Goal: Information Seeking & Learning: Compare options

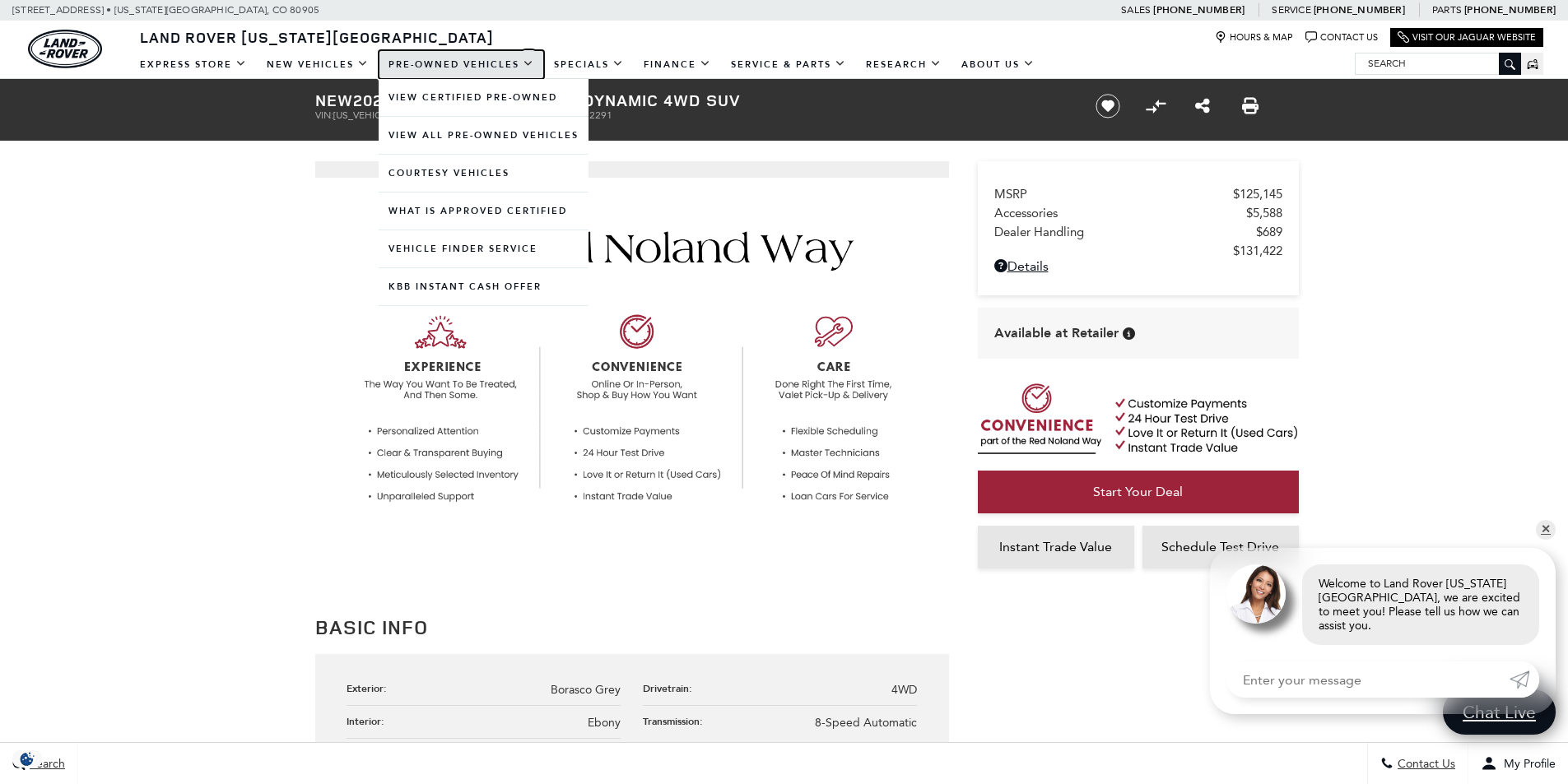
click at [419, 68] on link "Pre-Owned Vehicles" at bounding box center [461, 64] width 165 height 29
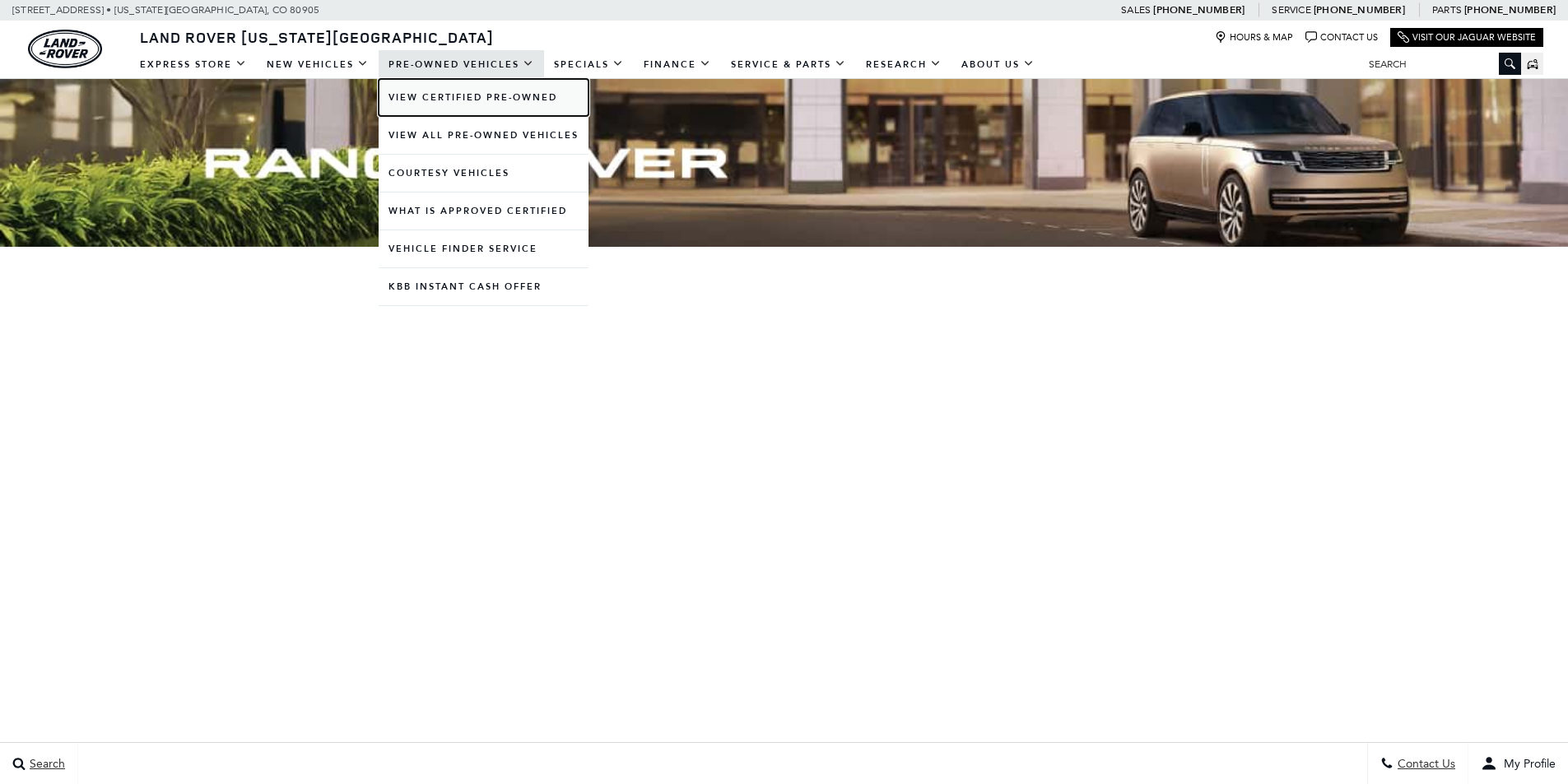
click at [434, 95] on link "View Certified Pre-Owned" at bounding box center [484, 97] width 210 height 37
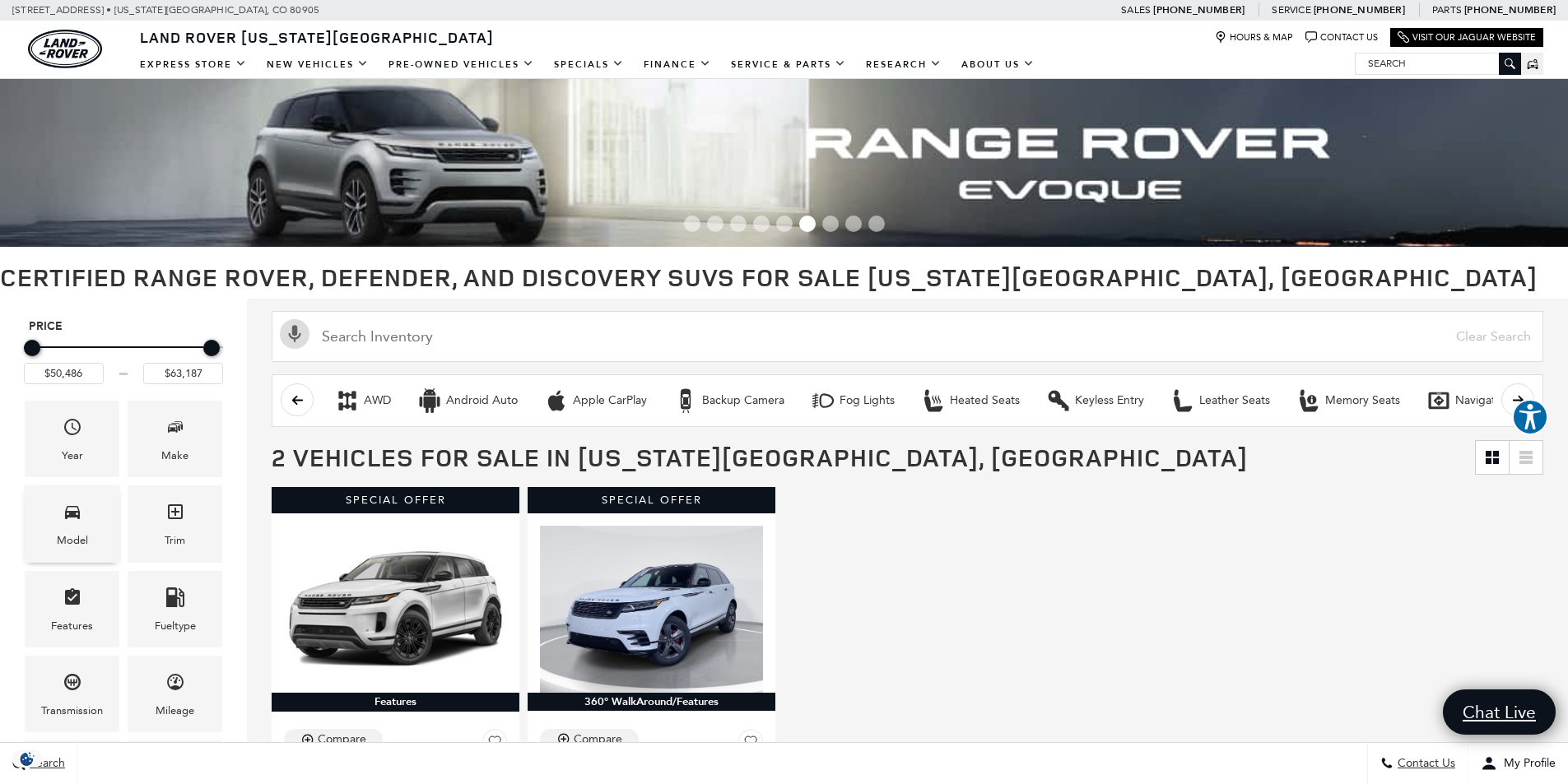
click at [57, 535] on div "Model" at bounding box center [72, 540] width 31 height 18
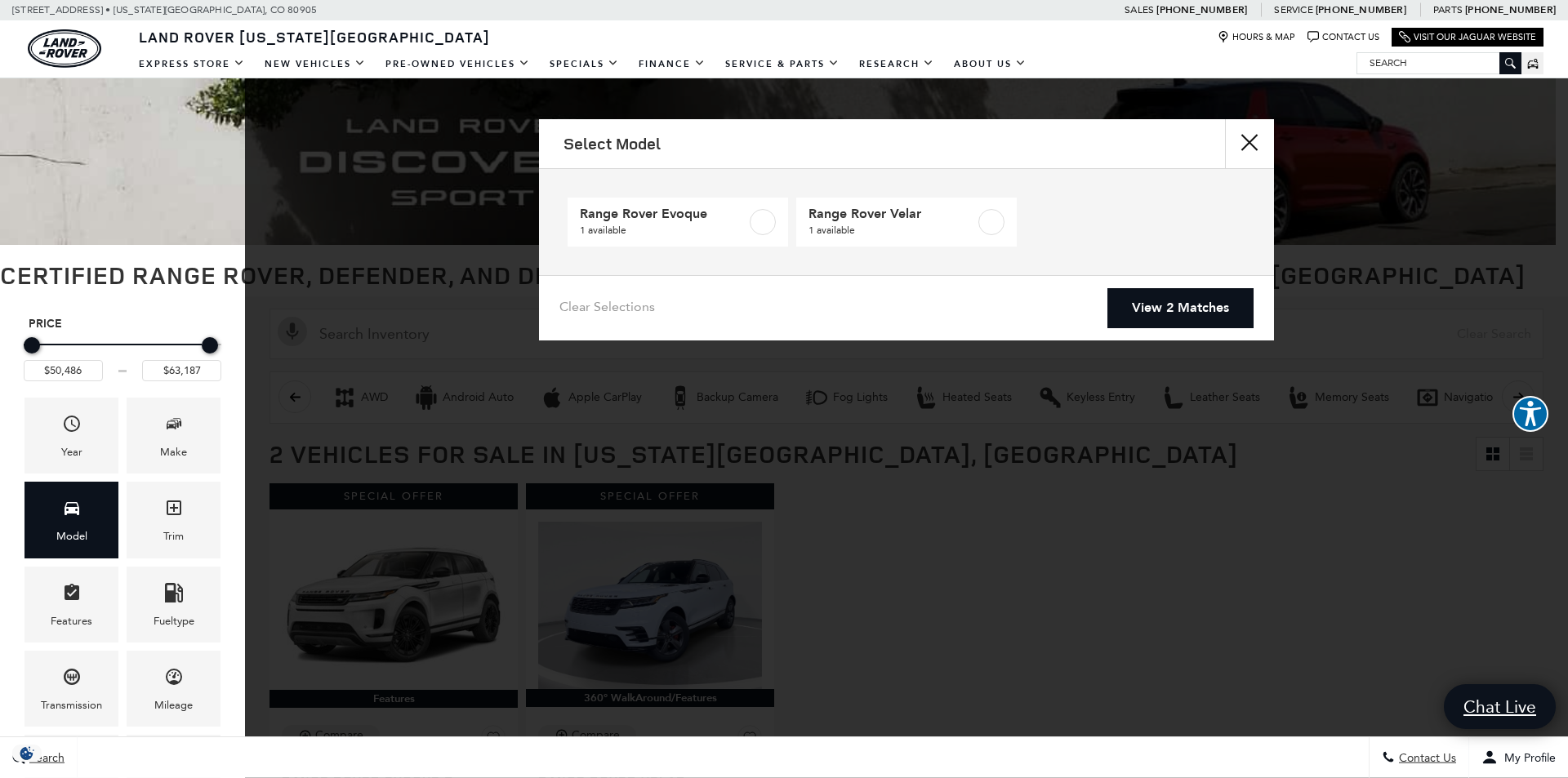
click at [1224, 145] on div "Select Model" at bounding box center [906, 144] width 735 height 50
drag, startPoint x: 1232, startPoint y: 144, endPoint x: 1242, endPoint y: 143, distance: 10.0
click at [1235, 143] on button "Close" at bounding box center [1250, 144] width 49 height 49
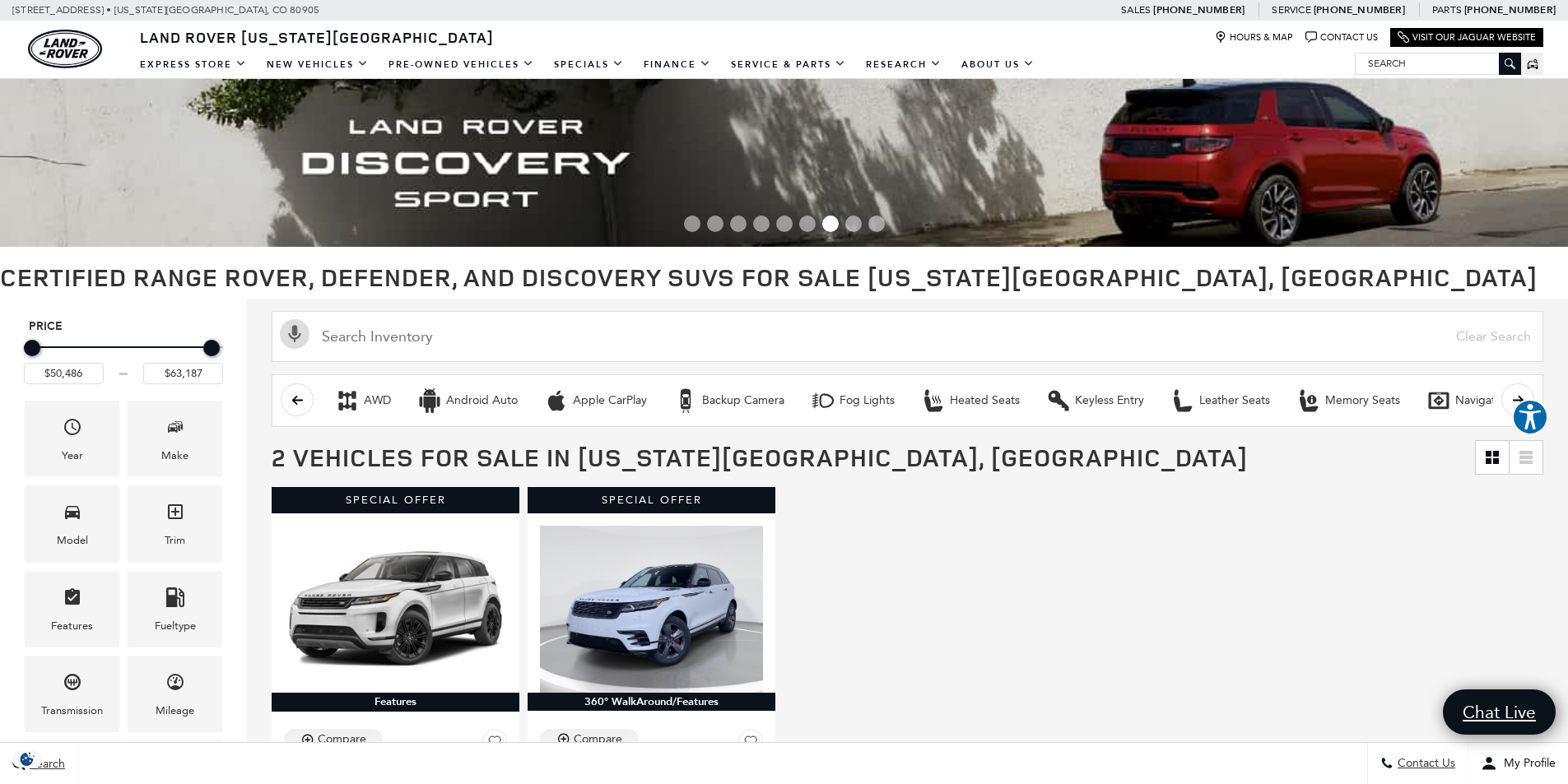
click at [1256, 143] on img at bounding box center [784, 163] width 1568 height 168
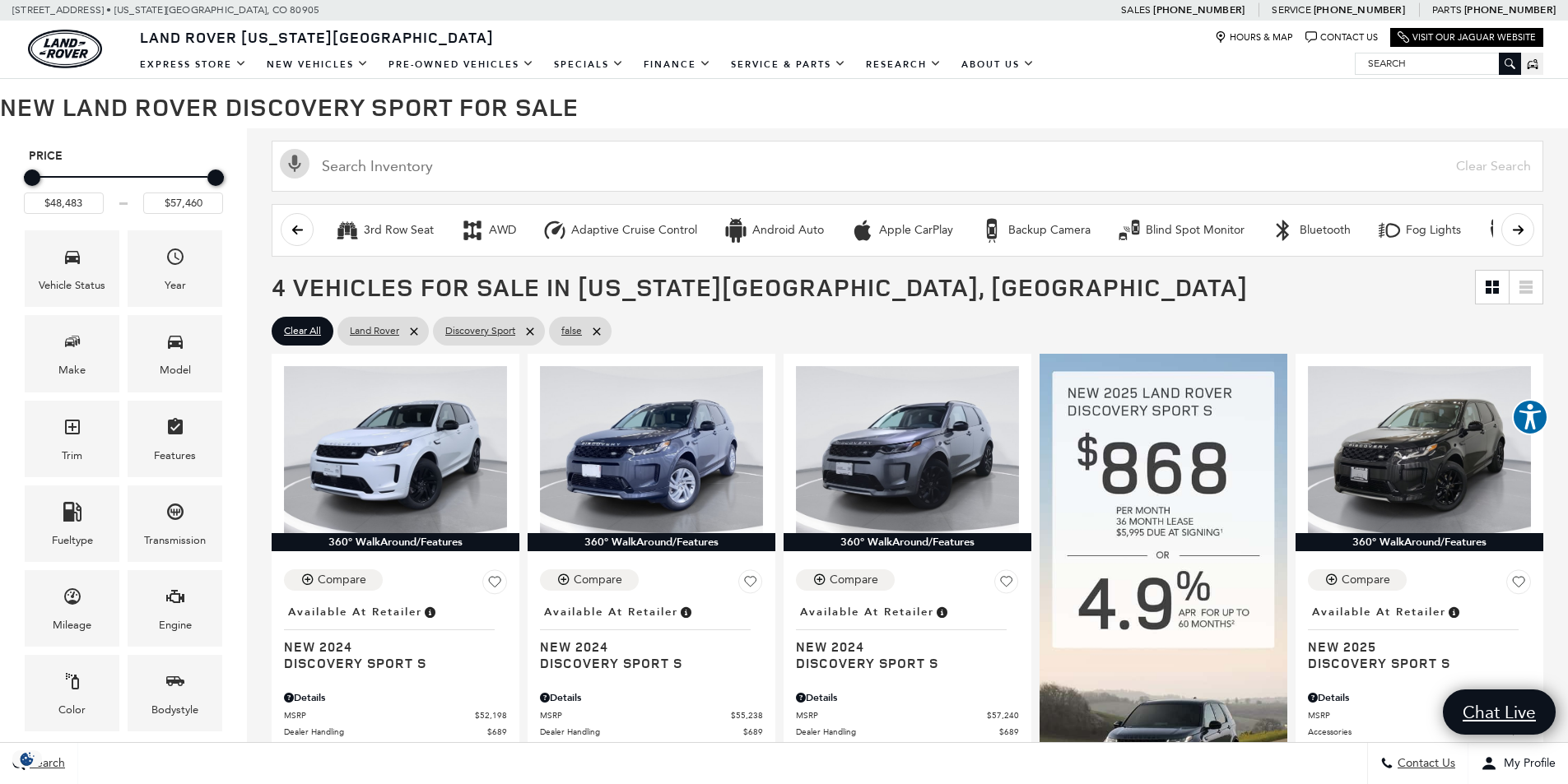
scroll to position [164, 0]
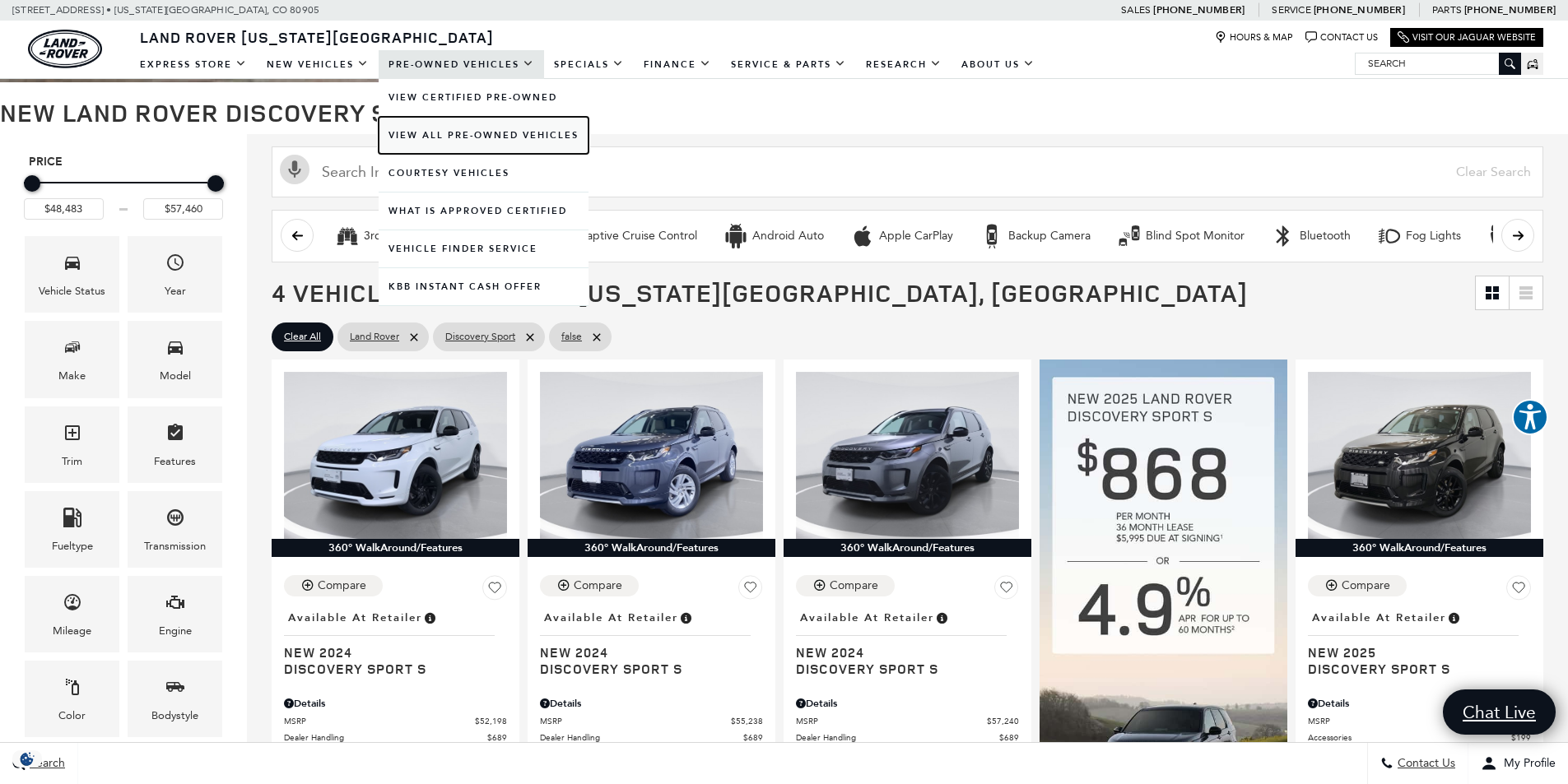
click at [470, 134] on link "View All Pre-Owned Vehicles" at bounding box center [484, 135] width 210 height 37
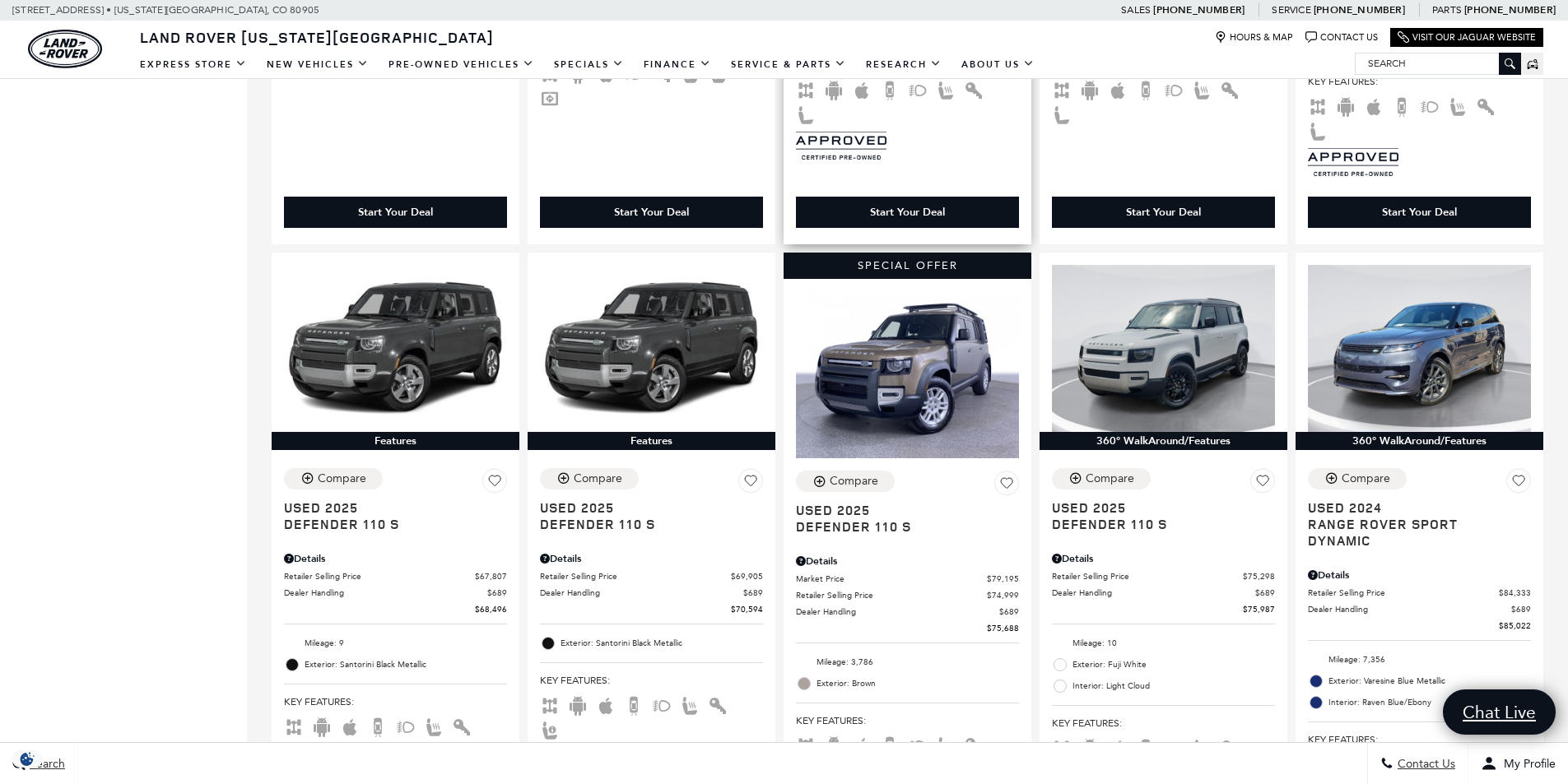
scroll to position [1069, 0]
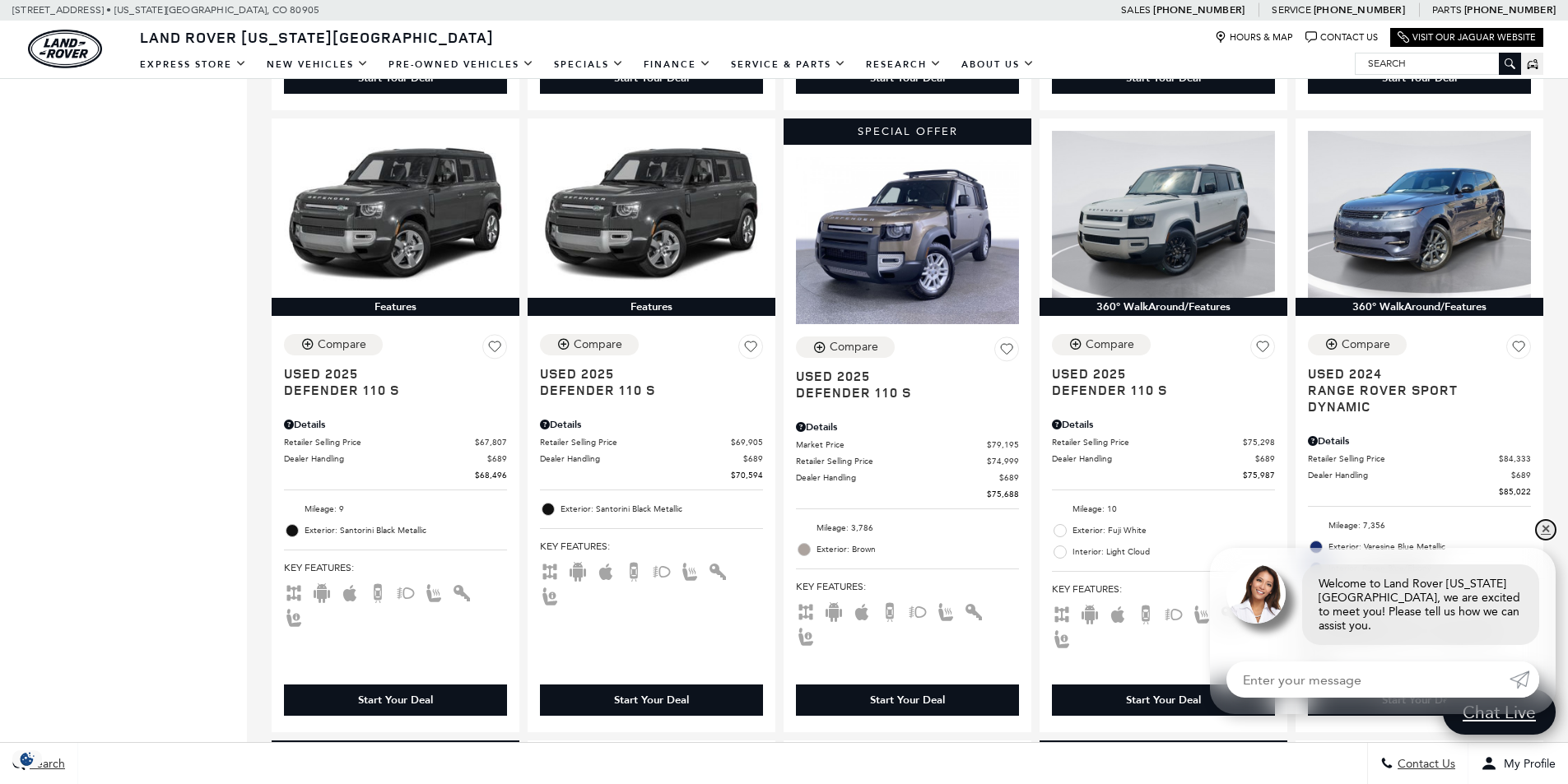
click at [1545, 540] on link "✕" at bounding box center [1546, 529] width 19 height 19
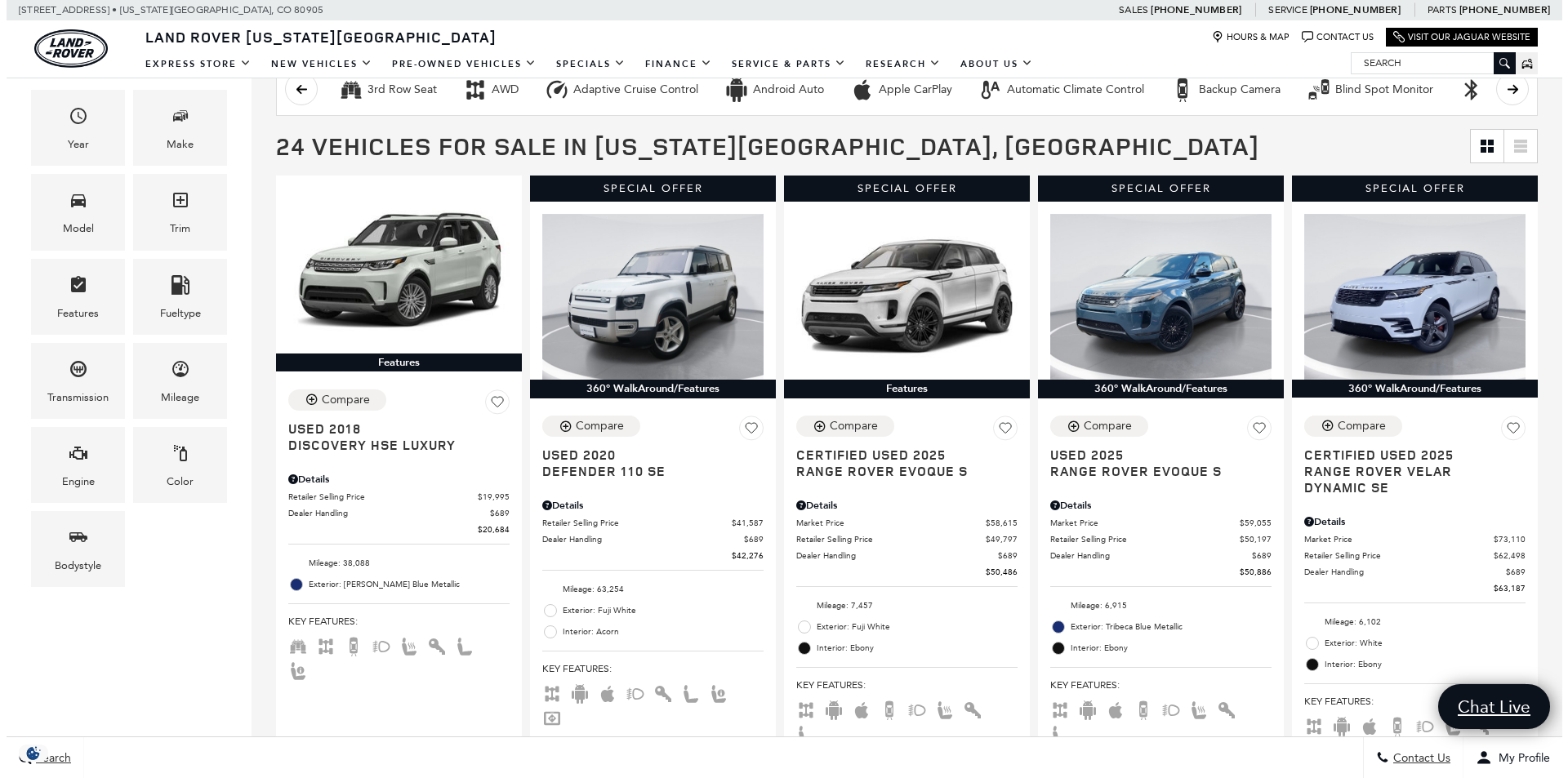
scroll to position [163, 0]
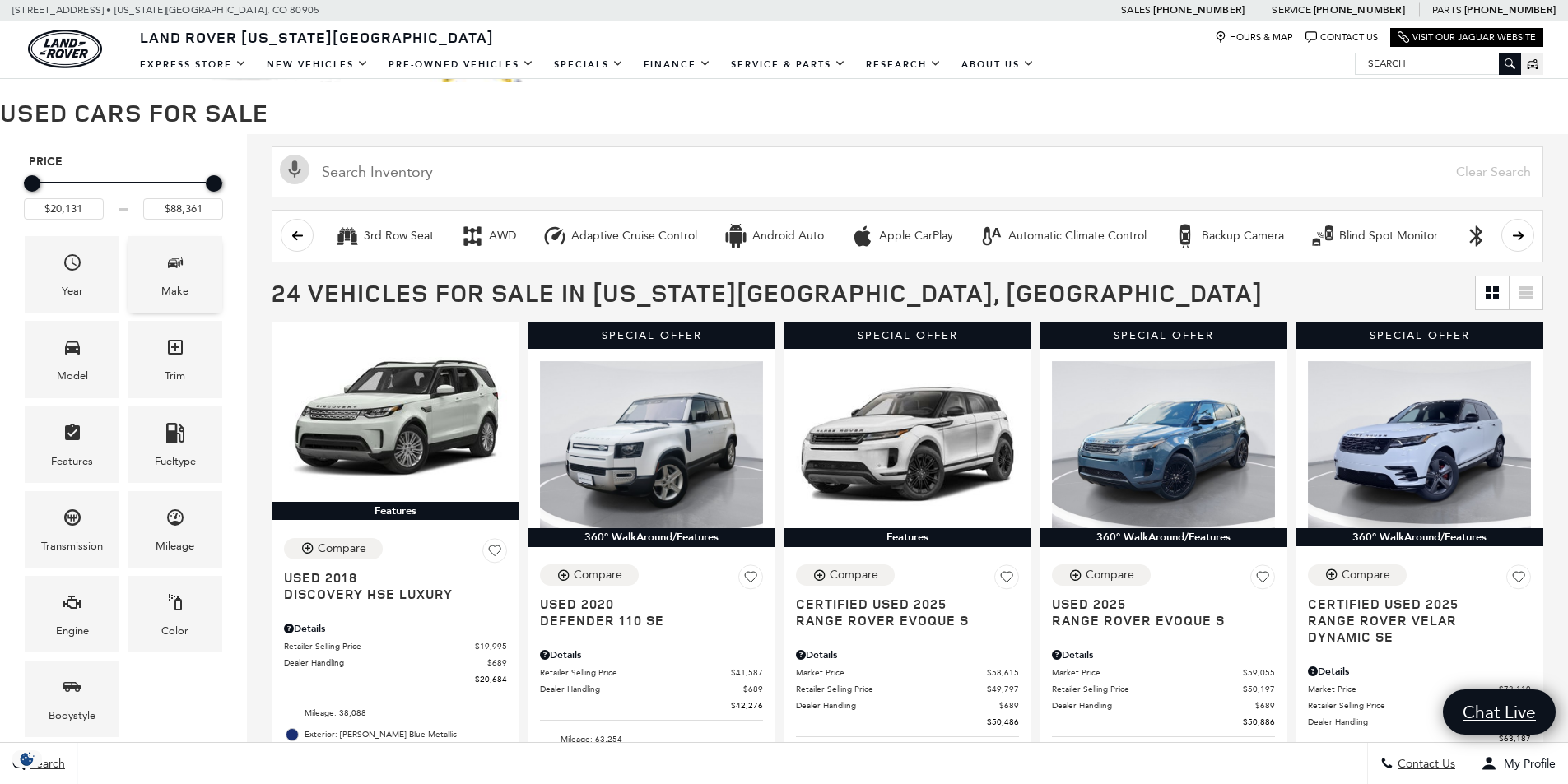
click at [207, 291] on div "Make" at bounding box center [175, 274] width 95 height 76
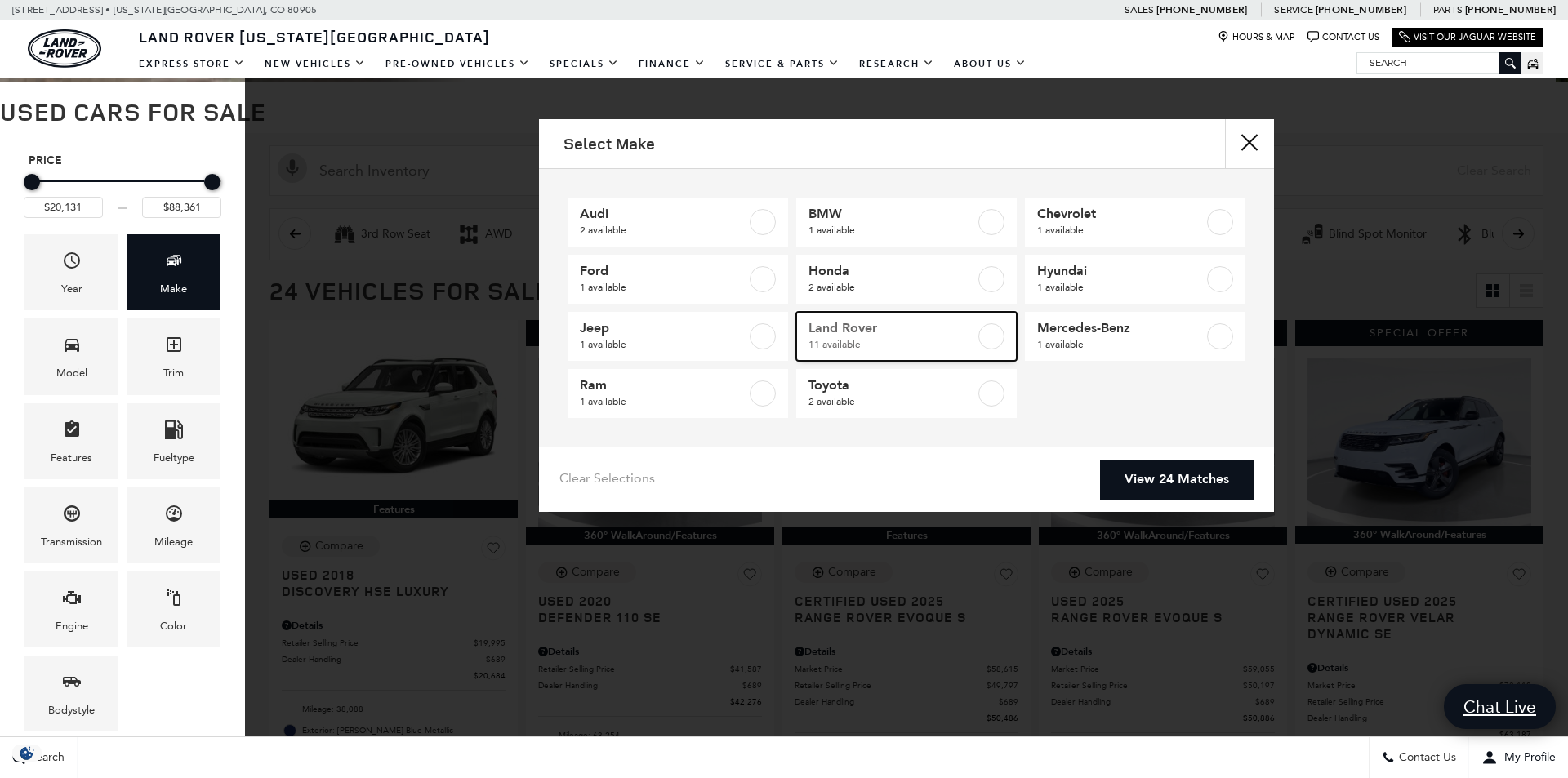
click at [908, 338] on span "11 available" at bounding box center [892, 344] width 166 height 16
type input "$20,684"
checkbox input "true"
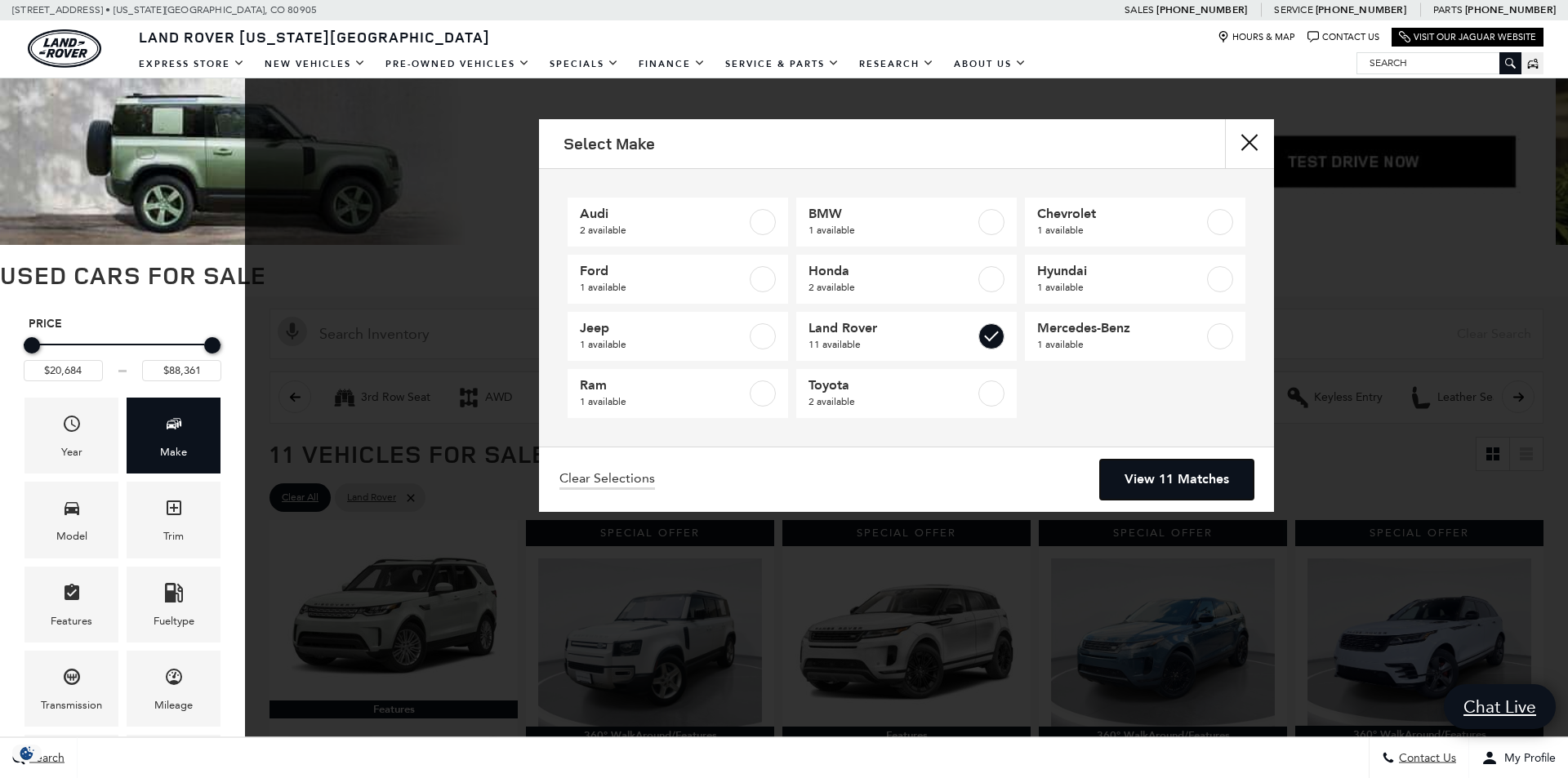
click at [1178, 481] on link "View 11 Matches" at bounding box center [1176, 480] width 154 height 40
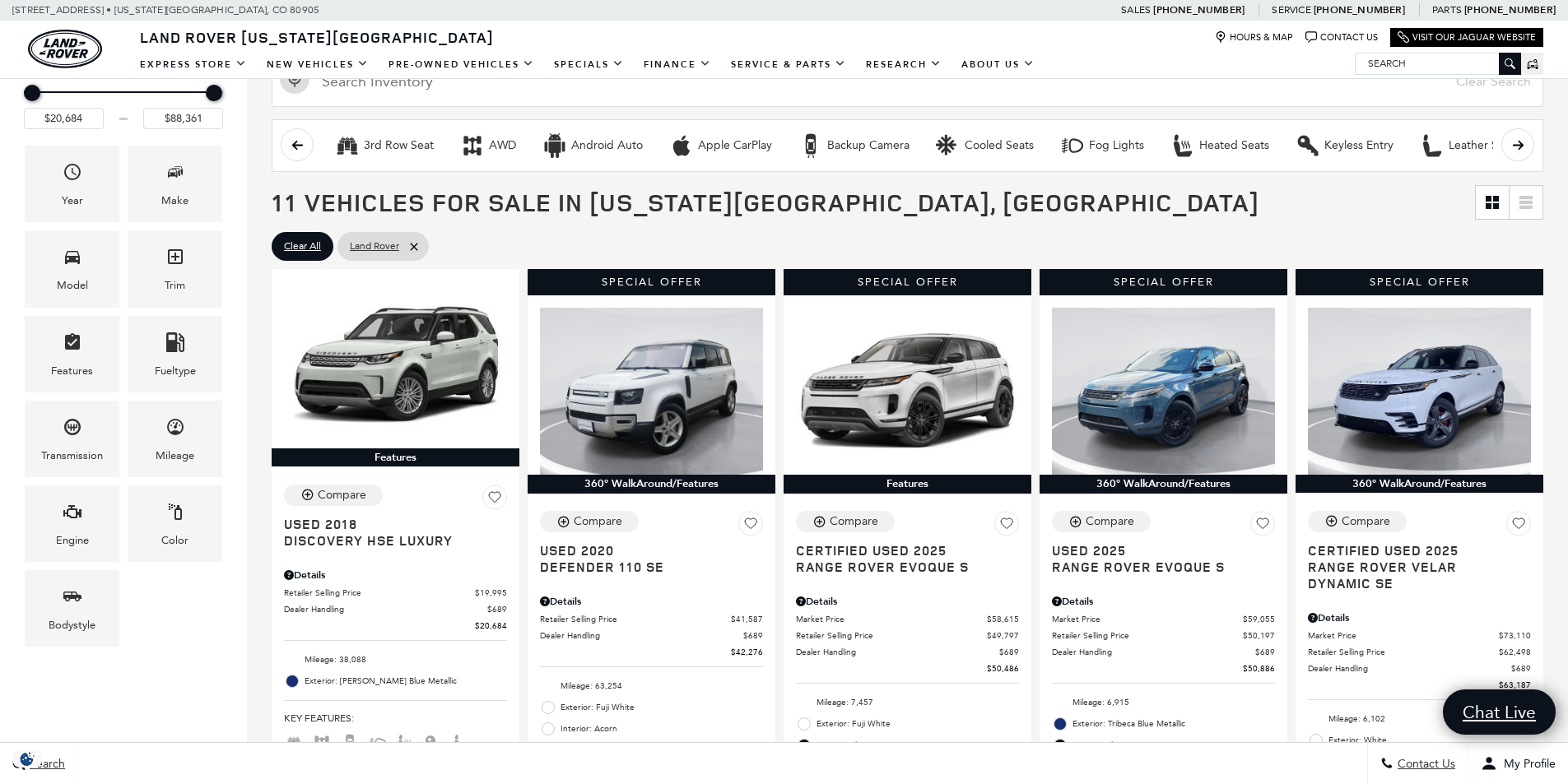
scroll to position [82, 0]
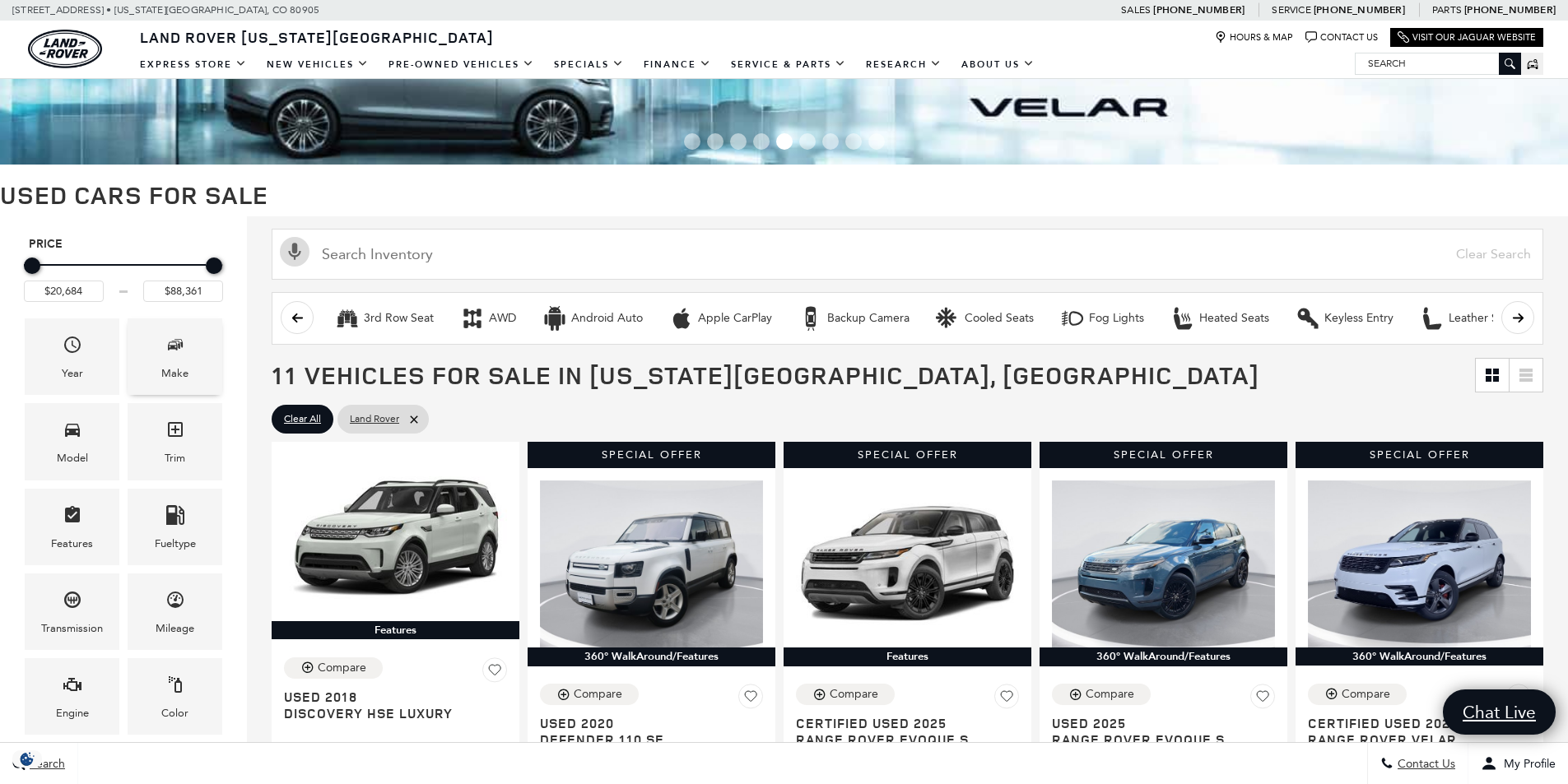
click at [201, 363] on div "Make" at bounding box center [175, 356] width 95 height 76
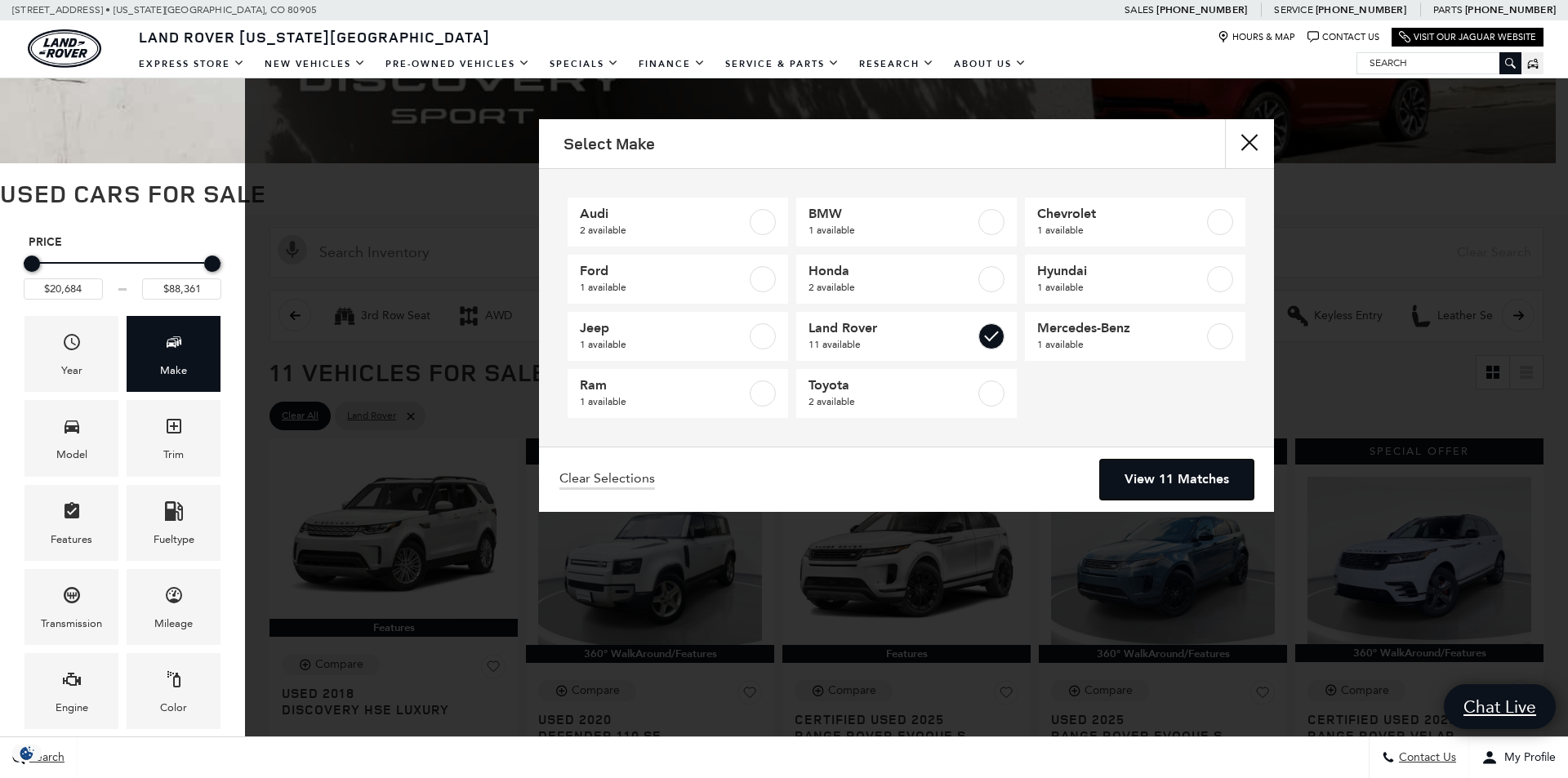
click at [1154, 465] on link "View 11 Matches" at bounding box center [1176, 480] width 154 height 40
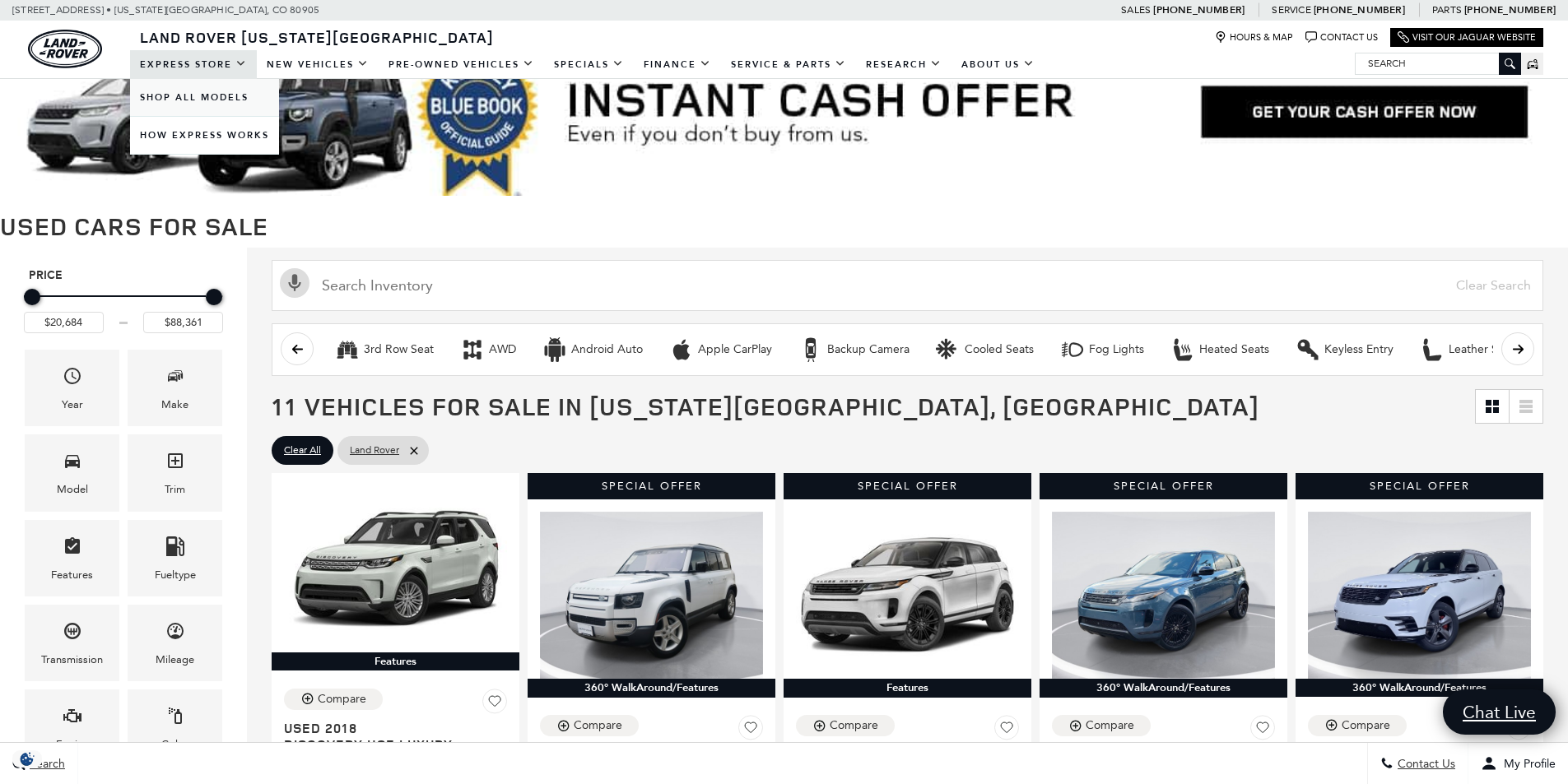
scroll to position [0, 0]
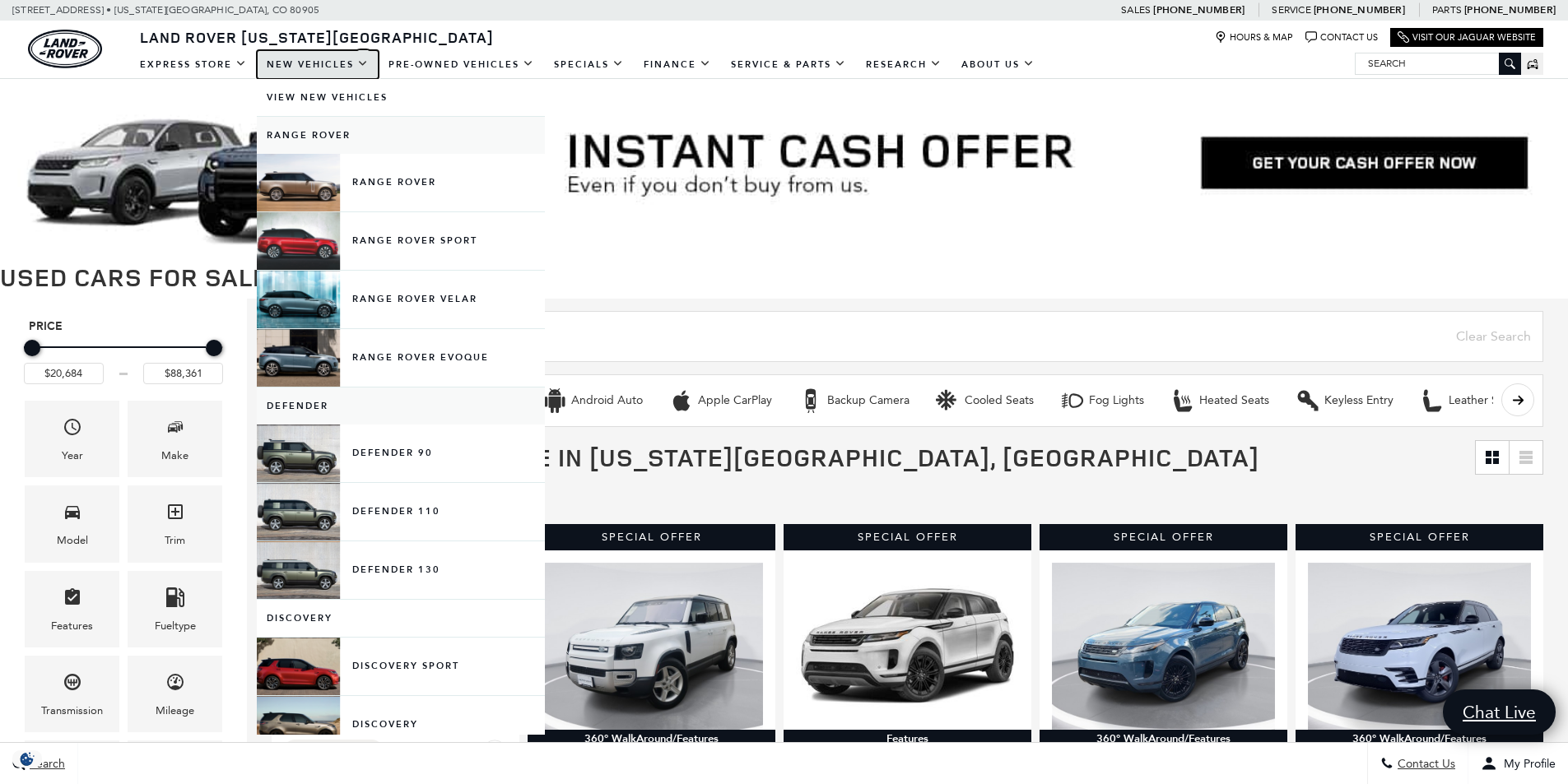
click at [303, 61] on link "New Vehicles" at bounding box center [318, 64] width 122 height 29
